Goal: Entertainment & Leisure: Consume media (video, audio)

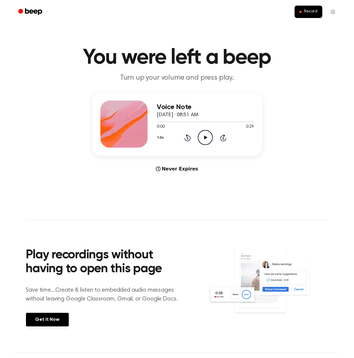
click at [204, 134] on icon "Play Audio" at bounding box center [205, 137] width 15 height 15
click at [206, 140] on icon "Play Audio" at bounding box center [205, 137] width 15 height 15
click at [202, 135] on icon "Play Audio" at bounding box center [205, 137] width 15 height 15
click at [209, 136] on icon "Play Audio" at bounding box center [205, 137] width 15 height 15
click at [201, 139] on icon "Play Audio" at bounding box center [205, 137] width 15 height 15
